Goal: Transaction & Acquisition: Purchase product/service

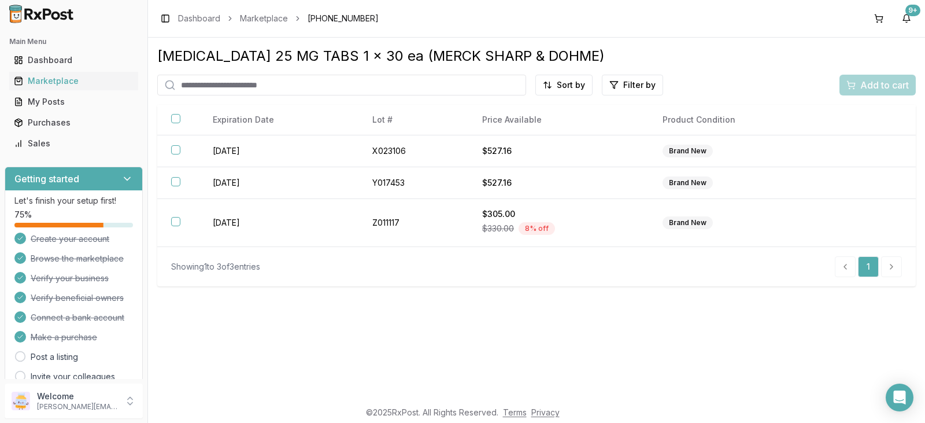
click at [272, 81] on input "search" at bounding box center [341, 85] width 369 height 21
type input "*****"
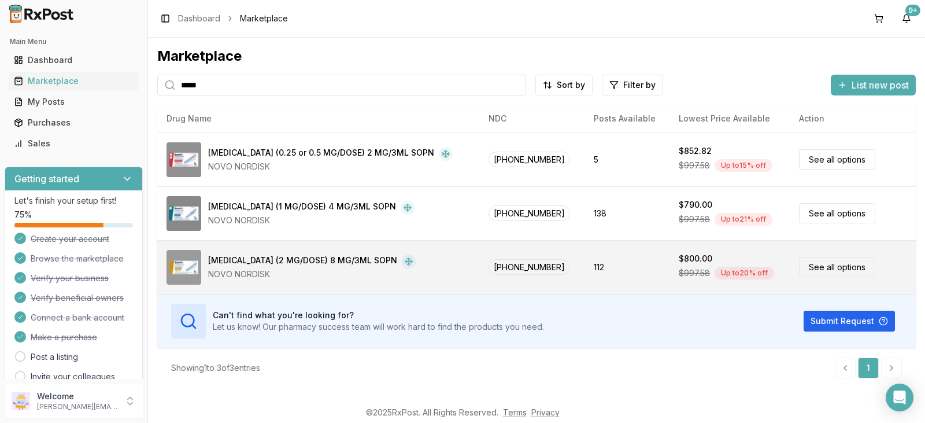
click at [331, 261] on div "[MEDICAL_DATA] (2 MG/DOSE) 8 MG/3ML SOPN" at bounding box center [302, 261] width 189 height 14
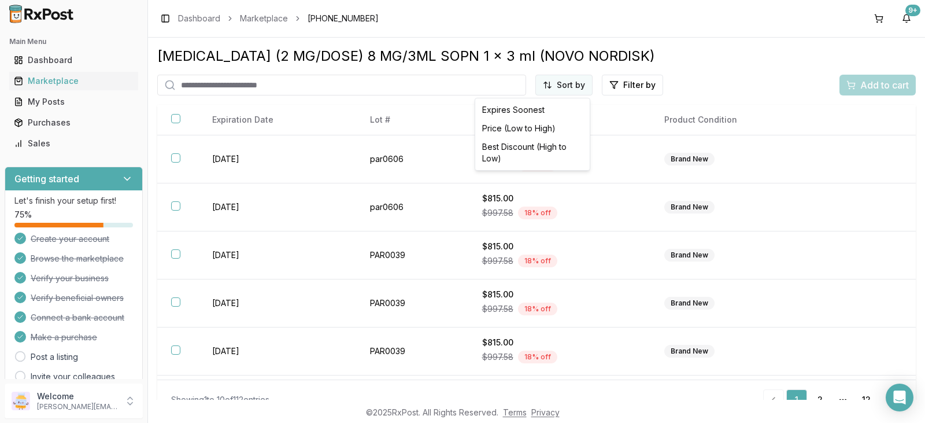
click at [578, 85] on html "Main Menu Dashboard Marketplace My Posts Purchases Sales Getting started Let's …" at bounding box center [462, 211] width 925 height 423
click at [548, 146] on div "Best Discount (High to Low)" at bounding box center [532, 153] width 110 height 30
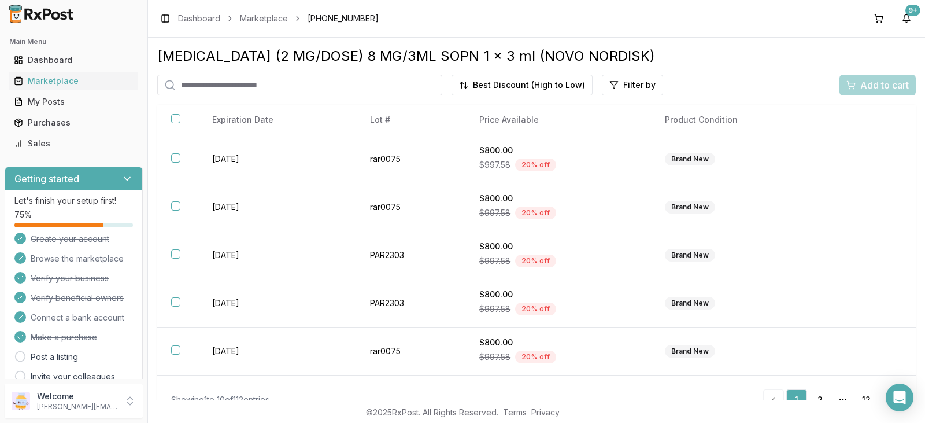
click at [228, 87] on input "search" at bounding box center [299, 85] width 285 height 21
type input "*********"
click at [87, 82] on div "Marketplace" at bounding box center [74, 81] width 120 height 12
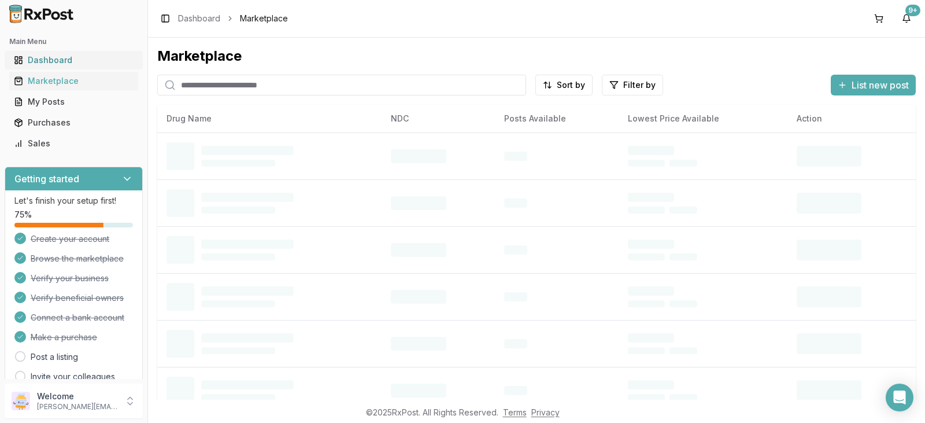
click at [97, 65] on div "Dashboard" at bounding box center [74, 60] width 120 height 12
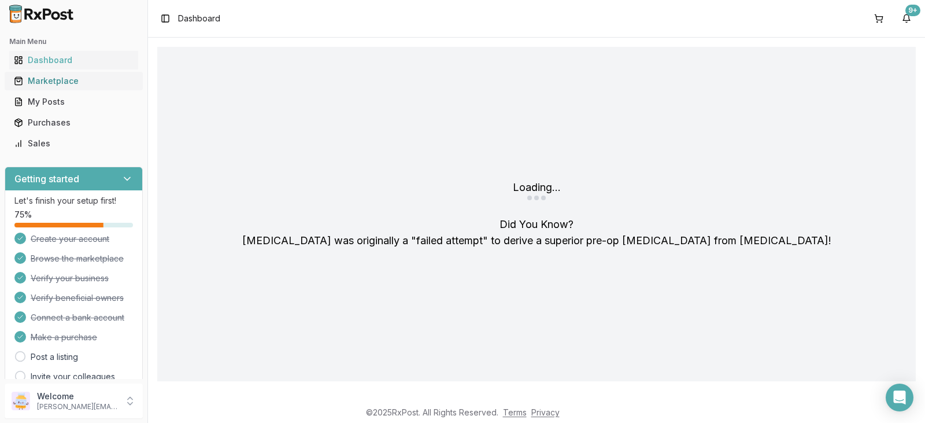
click at [91, 80] on div "Marketplace" at bounding box center [74, 81] width 120 height 12
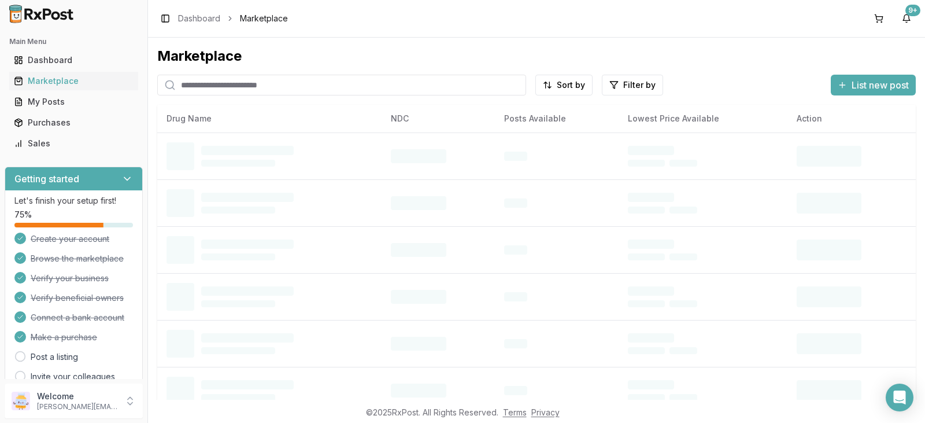
click at [226, 84] on input "search" at bounding box center [341, 85] width 369 height 21
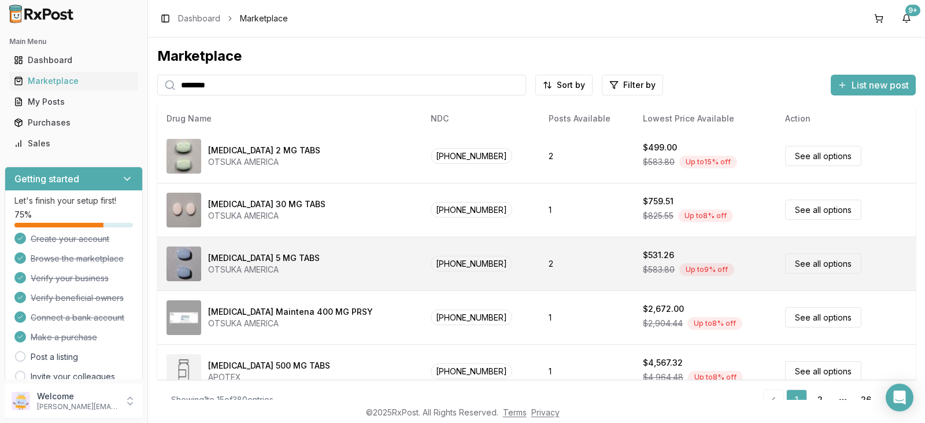
scroll to position [58, 0]
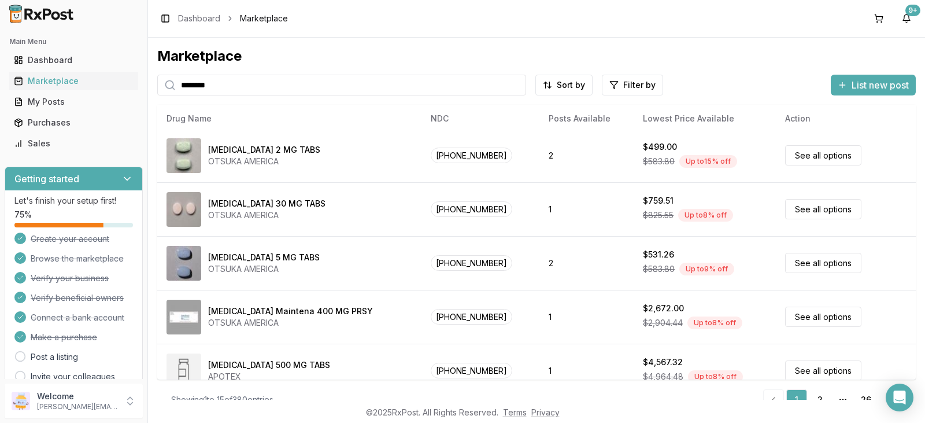
click at [224, 81] on input "********" at bounding box center [341, 85] width 369 height 21
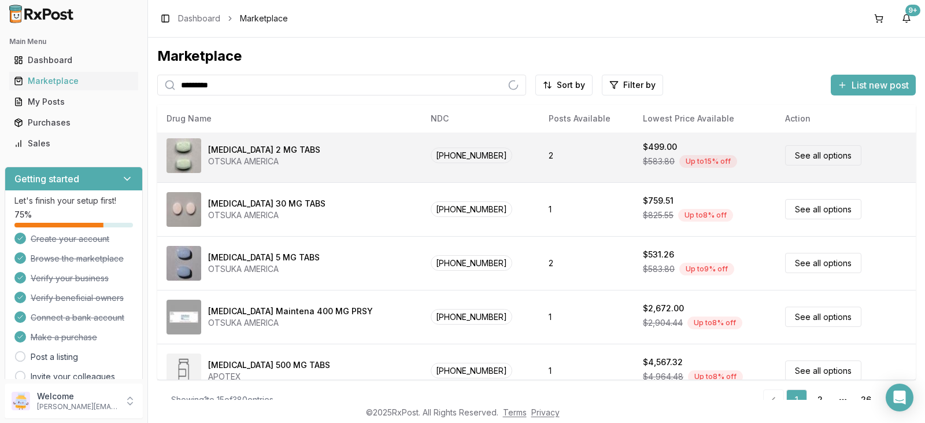
scroll to position [22, 0]
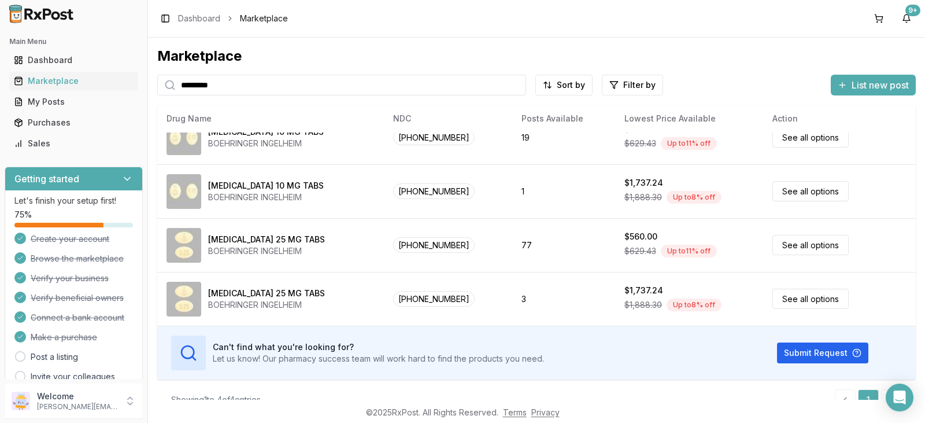
drag, startPoint x: 260, startPoint y: 94, endPoint x: 0, endPoint y: 26, distance: 268.2
click at [0, 26] on div "Main Menu Dashboard Marketplace My Posts Purchases Sales Getting started Let's …" at bounding box center [462, 211] width 925 height 423
click at [0, 2] on div at bounding box center [73, 14] width 147 height 28
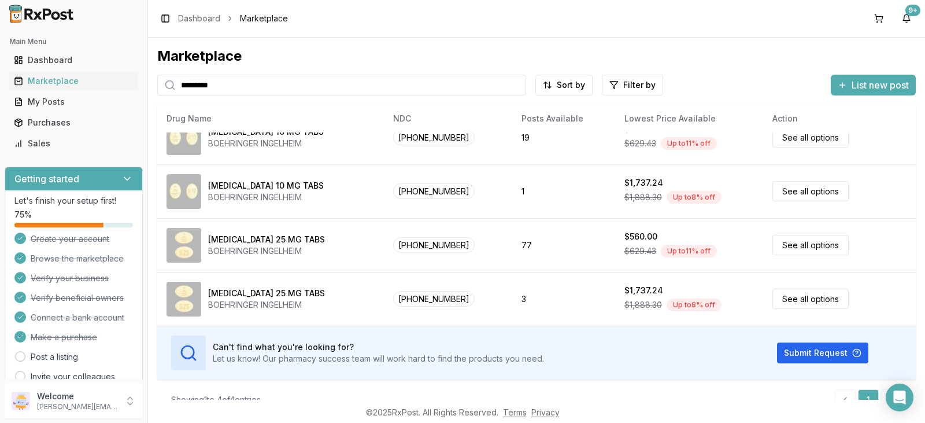
drag, startPoint x: 221, startPoint y: 84, endPoint x: 86, endPoint y: 45, distance: 140.3
click at [91, 71] on div "Main Menu Dashboard Marketplace My Posts Purchases Sales Getting started Let's …" at bounding box center [462, 211] width 925 height 423
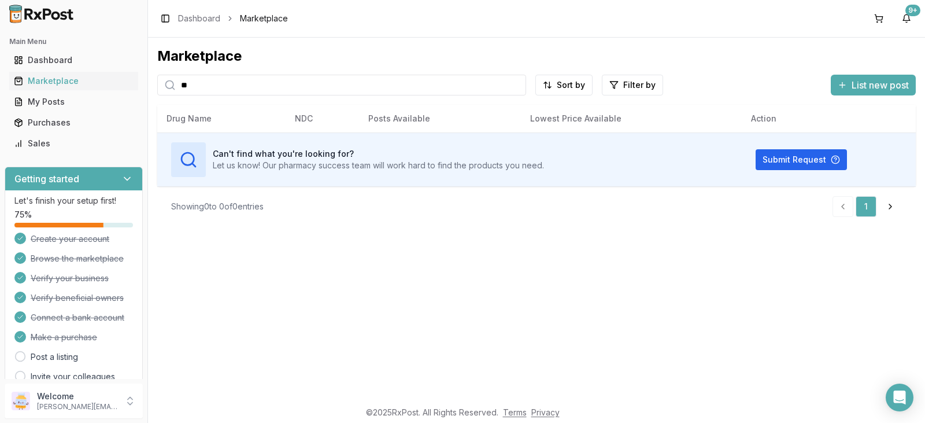
type input "*"
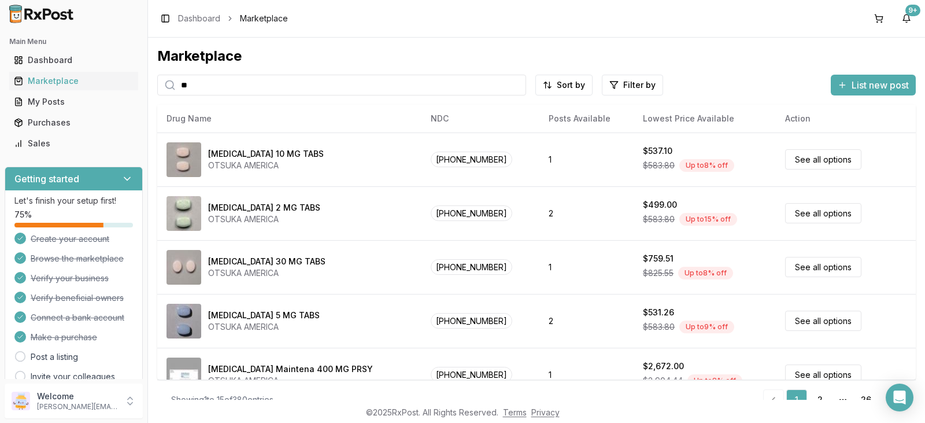
type input "*"
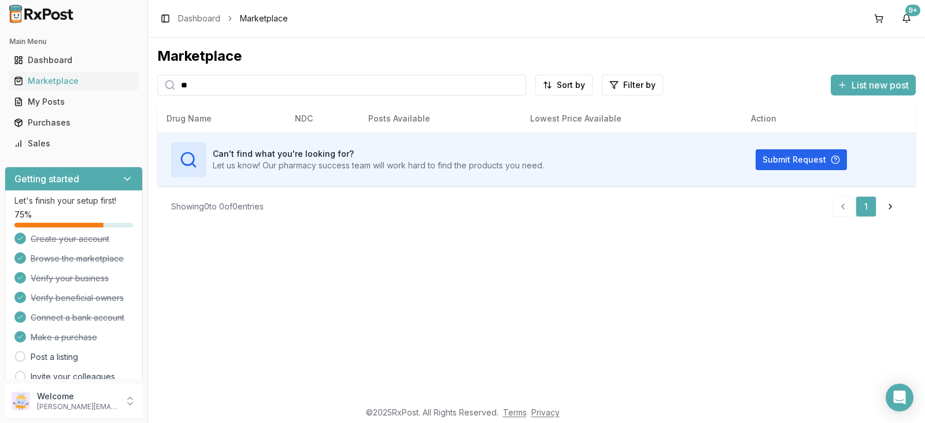
type input "*"
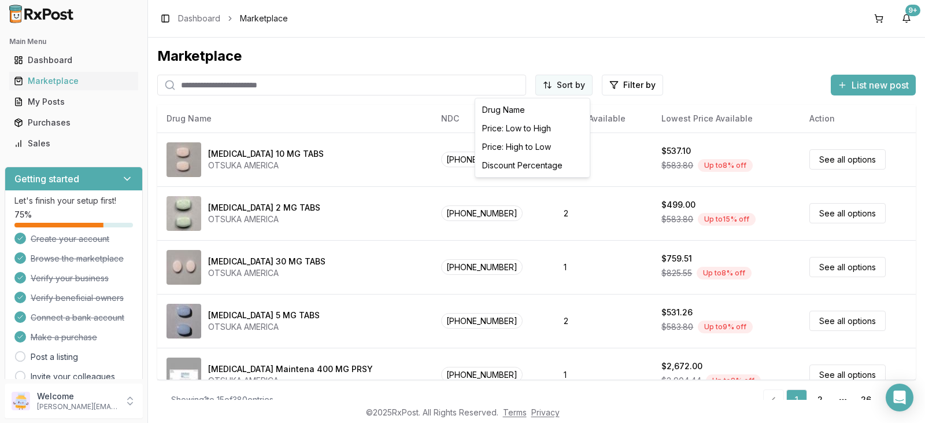
click at [578, 86] on html "Main Menu Dashboard Marketplace My Posts Purchases Sales Getting started Let's …" at bounding box center [462, 211] width 925 height 423
click at [538, 164] on div "Discount Percentage" at bounding box center [532, 165] width 110 height 18
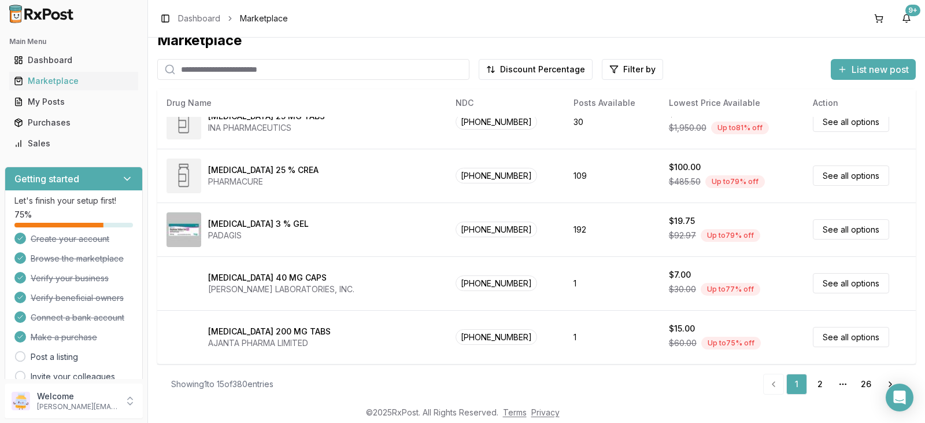
scroll to position [20, 0]
